Goal: Transaction & Acquisition: Purchase product/service

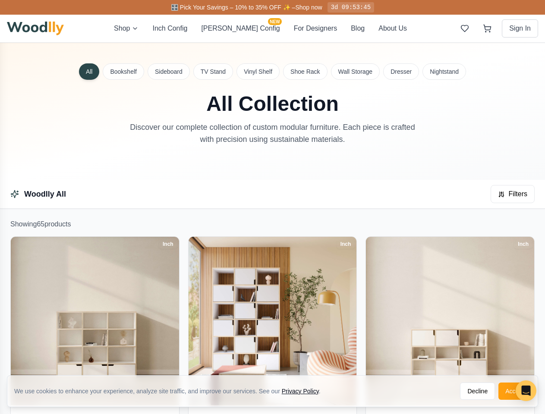
click at [272, 207] on div "Woodlly All Filters" at bounding box center [272, 194] width 545 height 28
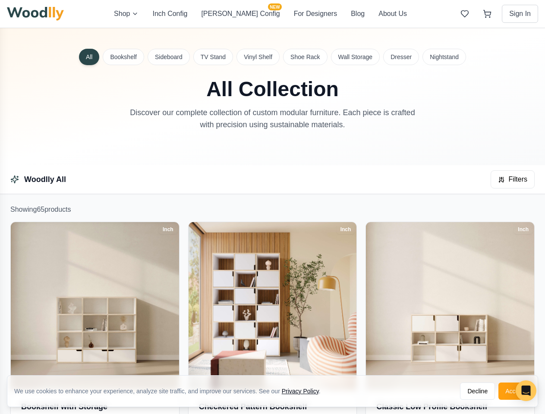
click at [478, 392] on button "Decline" at bounding box center [477, 391] width 35 height 17
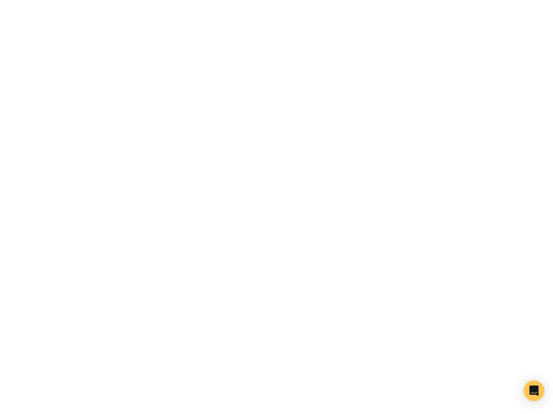
click at [35, 0] on html "760937254518443 SubscribedButtonClick [URL][DOMAIN_NAME] false 1758831432490 {"…" at bounding box center [276, 0] width 553 height 0
click at [190, 0] on html "760937254518443 SubscribedButtonClick [URL][DOMAIN_NAME] false 1758831432490 {"…" at bounding box center [276, 0] width 553 height 0
click at [240, 0] on html "760937254518443 SubscribedButtonClick [URL][DOMAIN_NAME] false 1758831432490 {"…" at bounding box center [276, 0] width 553 height 0
click at [295, 0] on html "760937254518443 SubscribedButtonClick [URL][DOMAIN_NAME] false 1758831432490 {"…" at bounding box center [276, 0] width 553 height 0
click at [338, 0] on html "760937254518443 SubscribedButtonClick [URL][DOMAIN_NAME] false 1758831432490 {"…" at bounding box center [276, 0] width 553 height 0
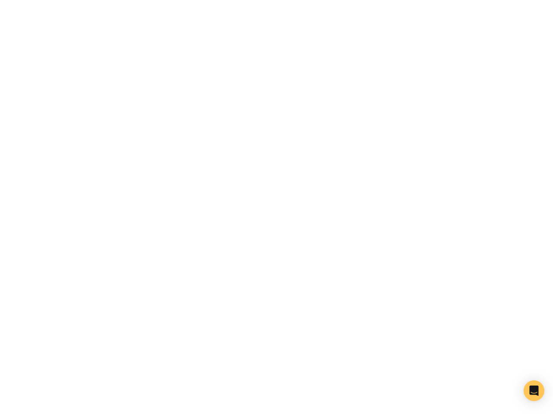
click at [373, 0] on html "760937254518443 SubscribedButtonClick [URL][DOMAIN_NAME] false 1758831432490 {"…" at bounding box center [276, 0] width 553 height 0
click at [465, 0] on html "760937254518443 SubscribedButtonClick [URL][DOMAIN_NAME] false 1758831432490 {"…" at bounding box center [276, 0] width 553 height 0
